Goal: Obtain resource: Download file/media

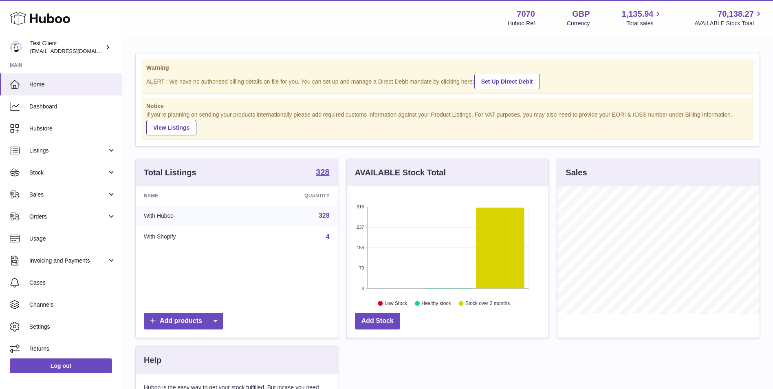
scroll to position [127, 202]
click at [78, 173] on span "Stock" at bounding box center [68, 173] width 78 height 8
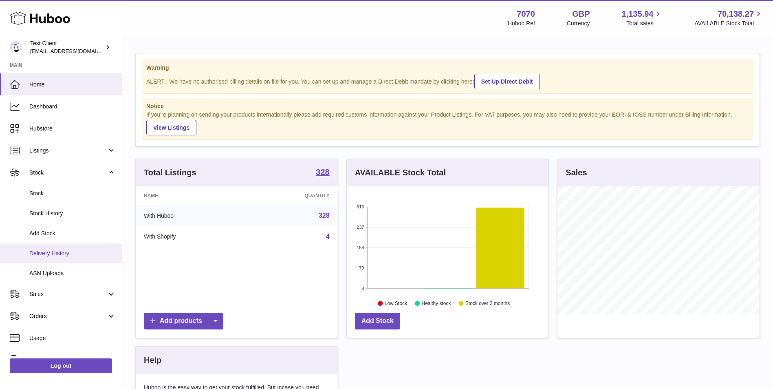
click at [78, 247] on link "Delivery History" at bounding box center [61, 253] width 122 height 20
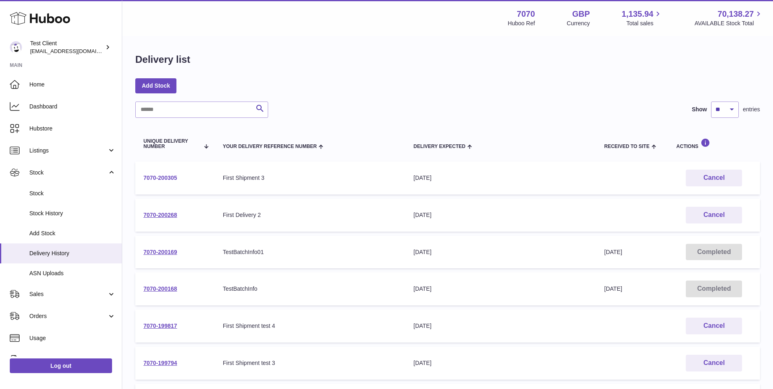
click at [171, 177] on link "7070-200305" at bounding box center [160, 177] width 34 height 7
click at [166, 176] on link "7070-200305" at bounding box center [160, 177] width 34 height 7
click at [156, 214] on link "7070-200268" at bounding box center [160, 214] width 34 height 7
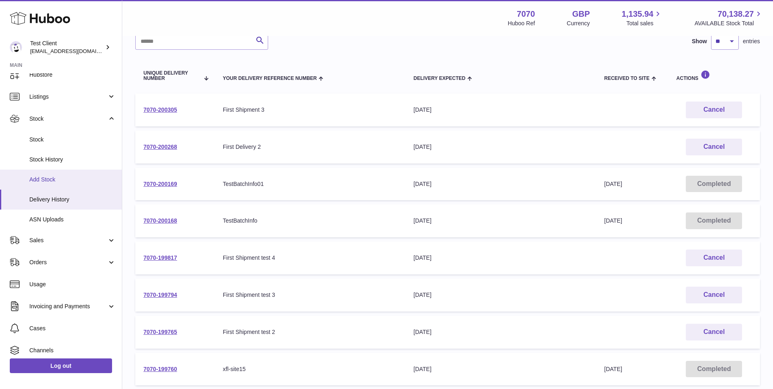
scroll to position [68, 0]
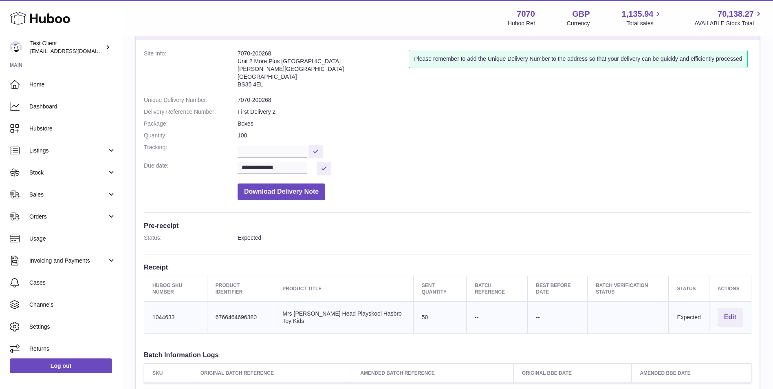
scroll to position [68, 0]
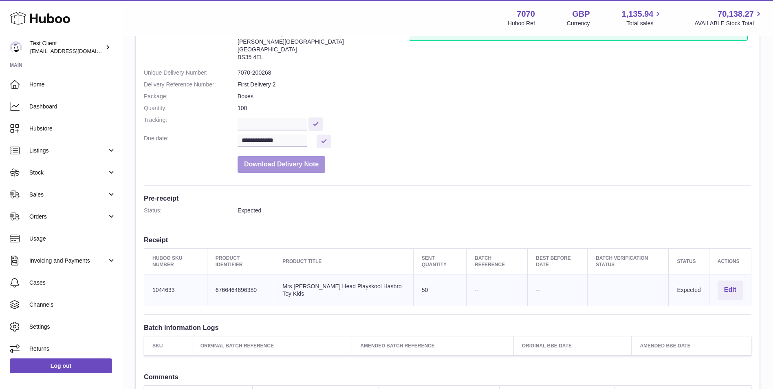
click at [278, 170] on button "Download Delivery Note" at bounding box center [282, 164] width 88 height 17
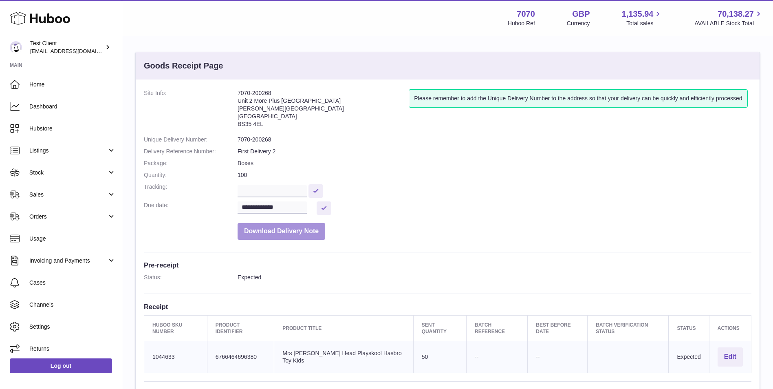
scroll to position [0, 0]
